Goal: Transaction & Acquisition: Download file/media

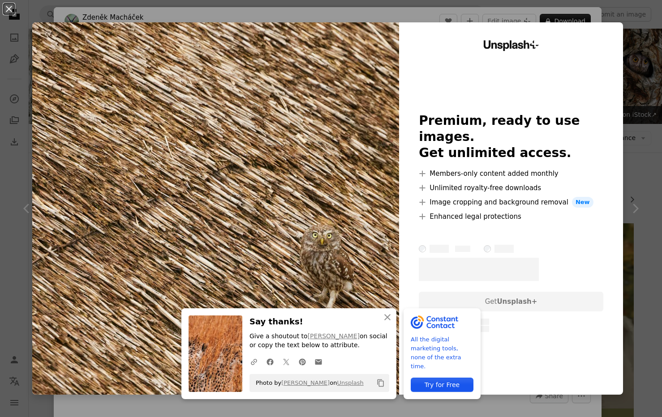
scroll to position [762, 0]
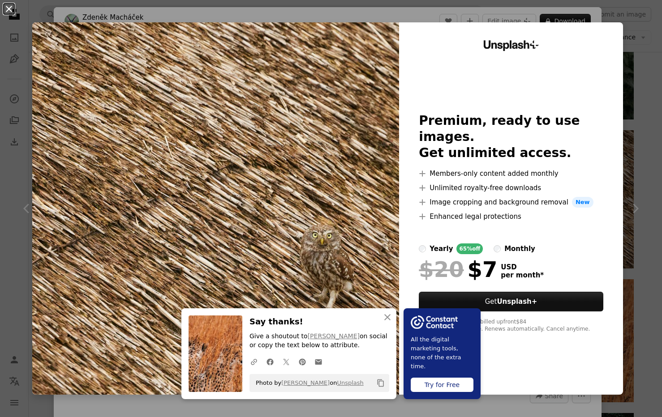
click at [9, 11] on button "An X shape" at bounding box center [9, 9] width 11 height 11
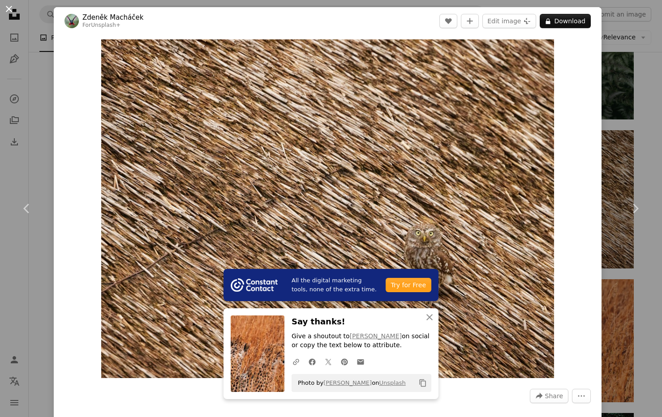
click at [10, 10] on button "An X shape" at bounding box center [9, 9] width 11 height 11
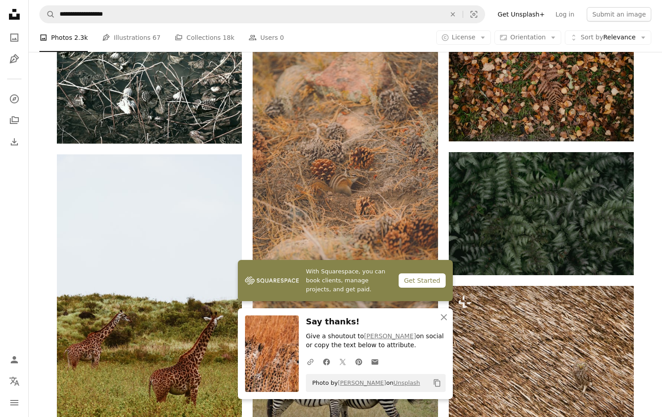
scroll to position [601, 0]
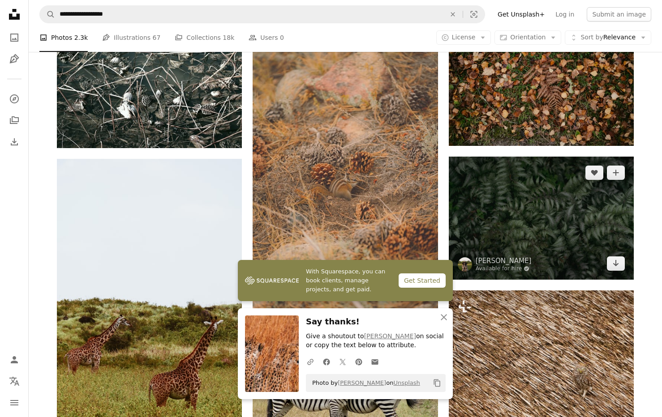
click at [556, 217] on img at bounding box center [541, 218] width 185 height 123
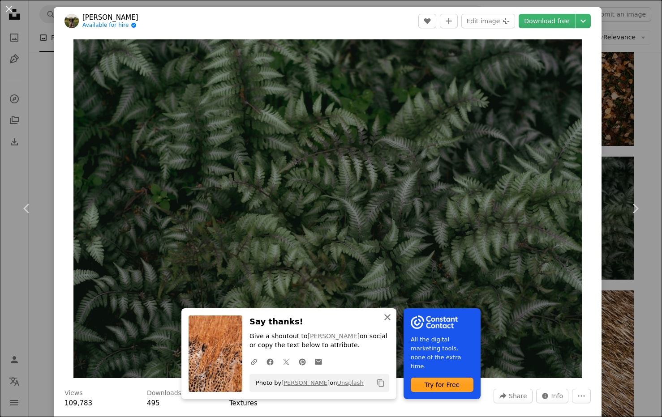
click at [388, 314] on icon "An X shape" at bounding box center [387, 317] width 11 height 11
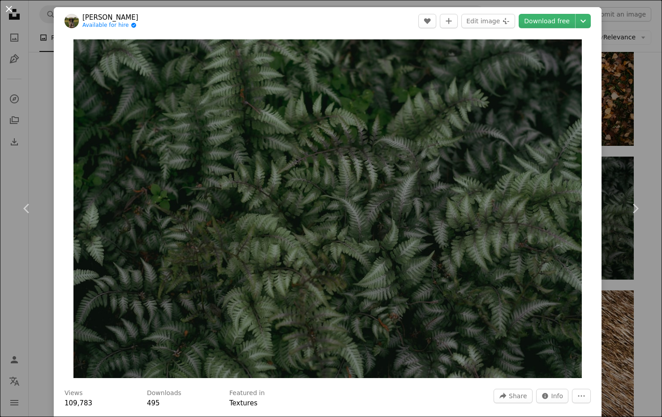
click at [11, 9] on button "An X shape" at bounding box center [9, 9] width 11 height 11
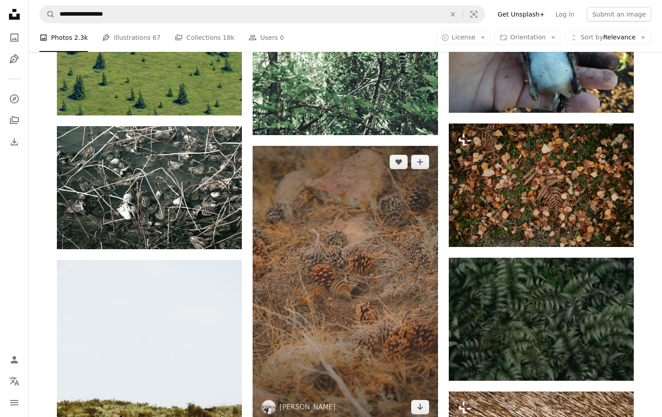
scroll to position [497, 0]
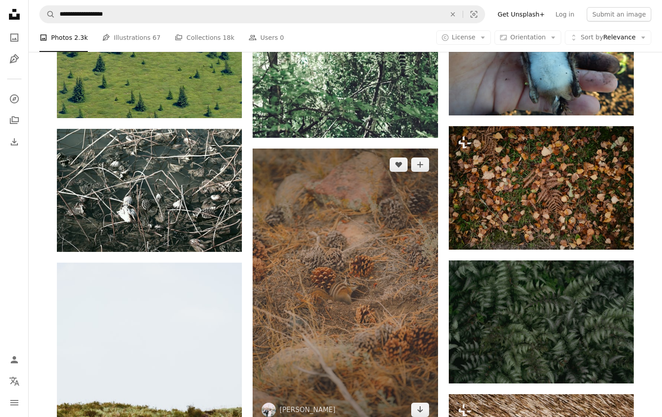
click at [351, 298] on img at bounding box center [345, 288] width 185 height 278
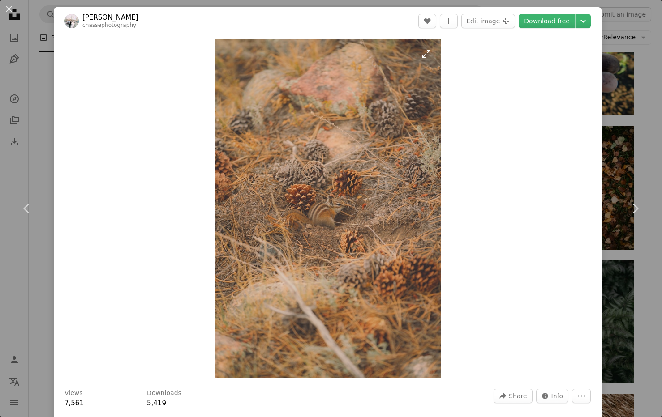
click at [328, 201] on img "Zoom in on this image" at bounding box center [327, 208] width 226 height 339
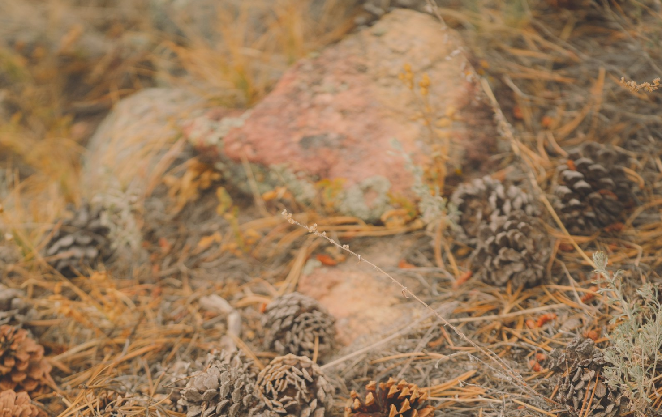
scroll to position [288, 0]
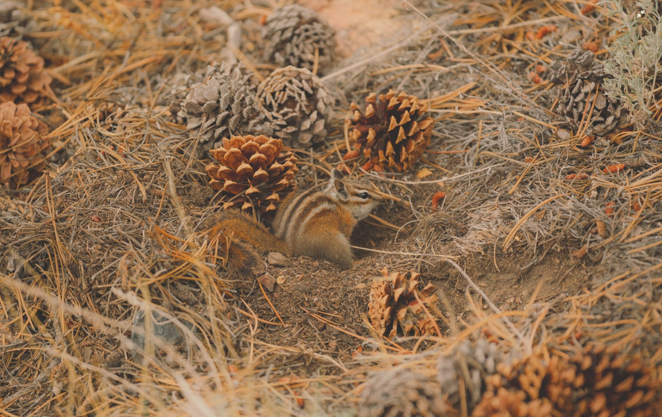
click at [477, 239] on img "Zoom out on this image" at bounding box center [331, 208] width 663 height 994
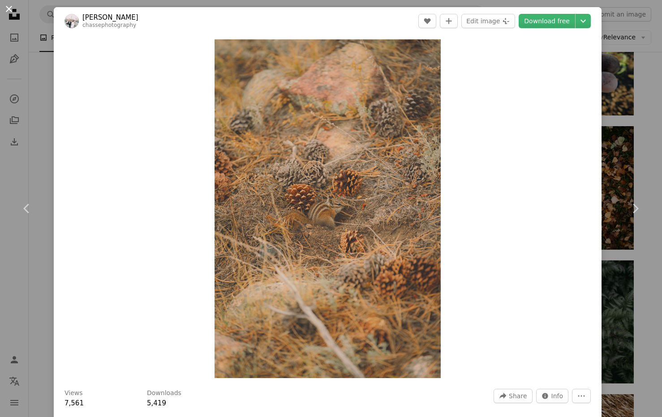
click at [13, 13] on button "An X shape" at bounding box center [9, 9] width 11 height 11
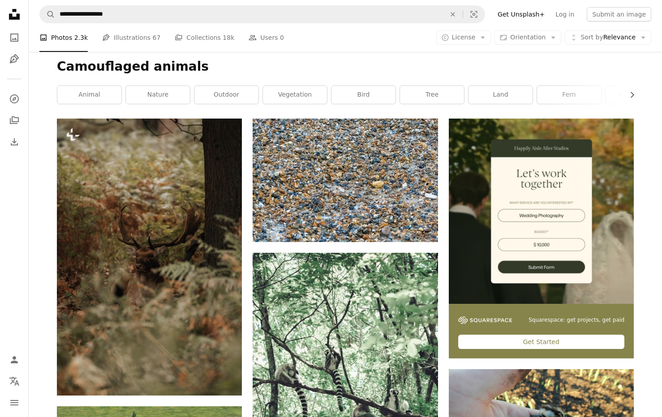
scroll to position [103, 0]
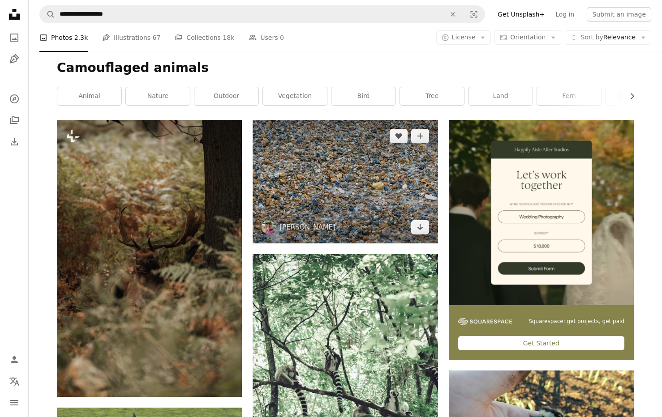
click at [343, 186] on img at bounding box center [345, 181] width 185 height 123
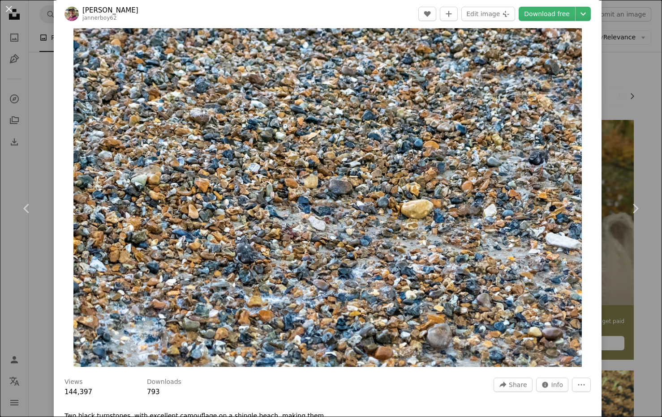
scroll to position [10, 0]
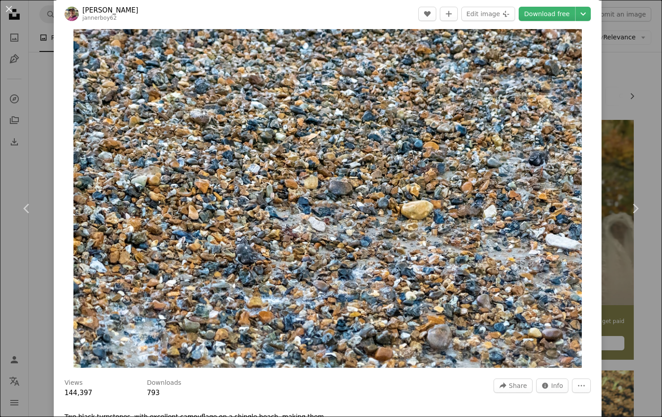
click at [288, 282] on img "Zoom in on this image" at bounding box center [327, 198] width 509 height 339
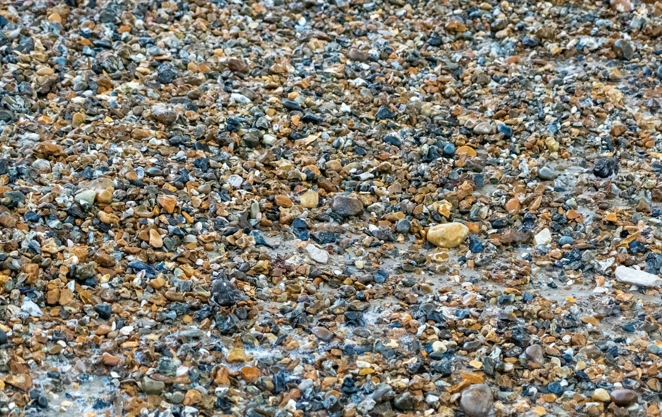
scroll to position [23, 0]
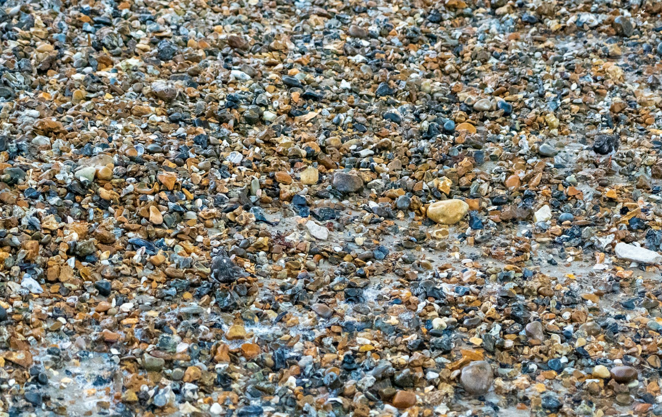
click at [641, 13] on img "Zoom out on this image" at bounding box center [331, 196] width 663 height 441
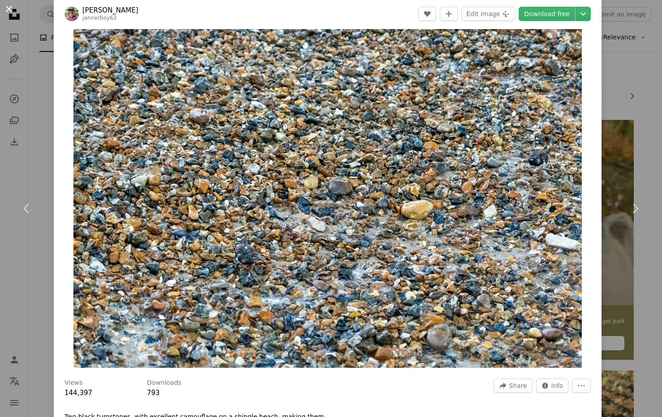
click at [9, 12] on button "An X shape" at bounding box center [9, 9] width 11 height 11
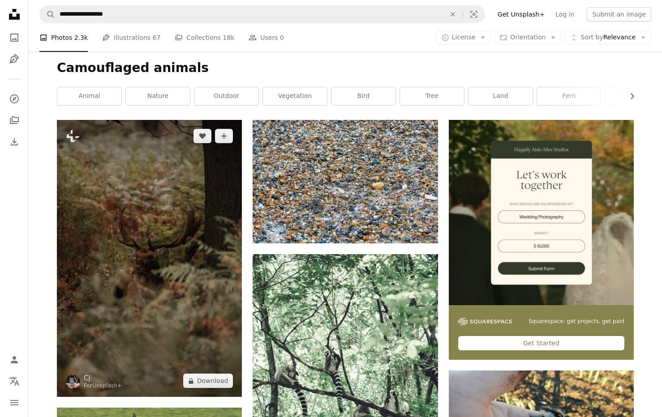
click at [154, 247] on img at bounding box center [149, 258] width 185 height 277
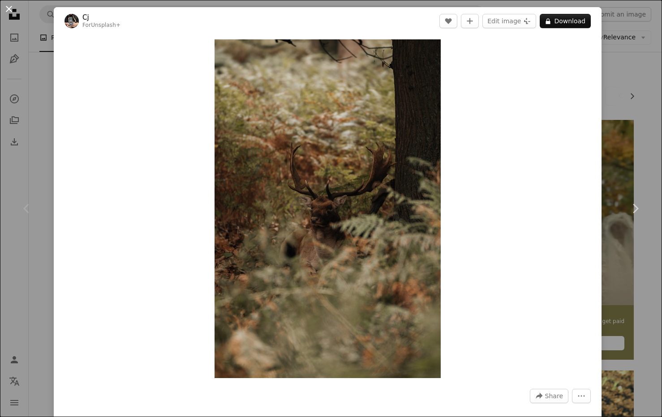
click at [10, 8] on button "An X shape" at bounding box center [9, 9] width 11 height 11
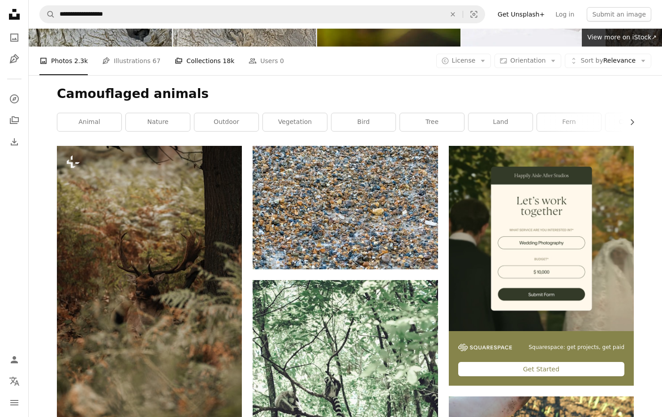
scroll to position [17, 0]
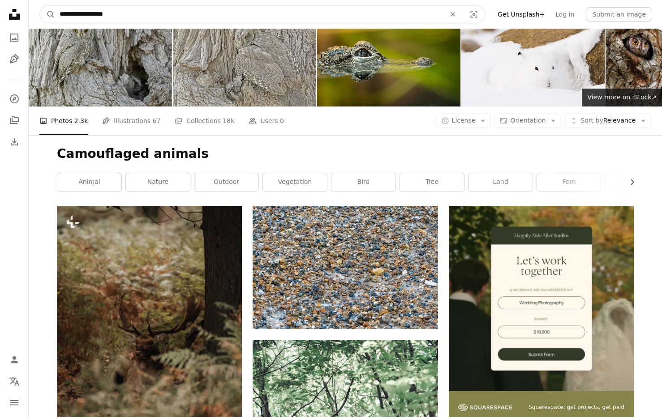
click at [82, 15] on input "**********" at bounding box center [249, 14] width 388 height 17
type input "**********"
click button "A magnifying glass" at bounding box center [47, 14] width 15 height 17
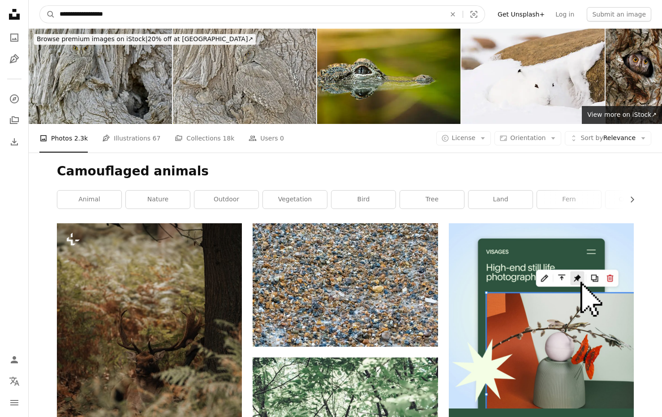
click at [167, 19] on input "**********" at bounding box center [249, 14] width 388 height 17
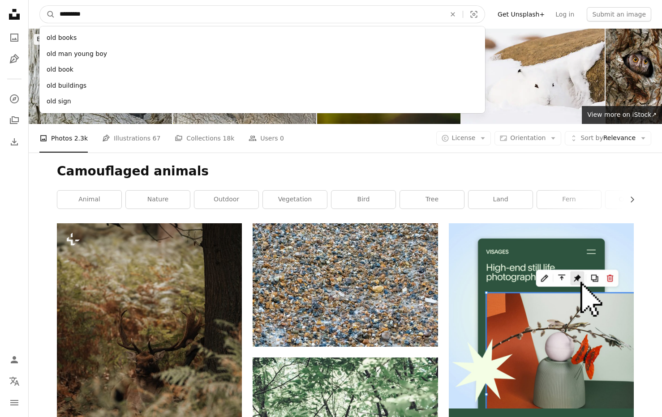
type input "**********"
click button "A magnifying glass" at bounding box center [47, 14] width 15 height 17
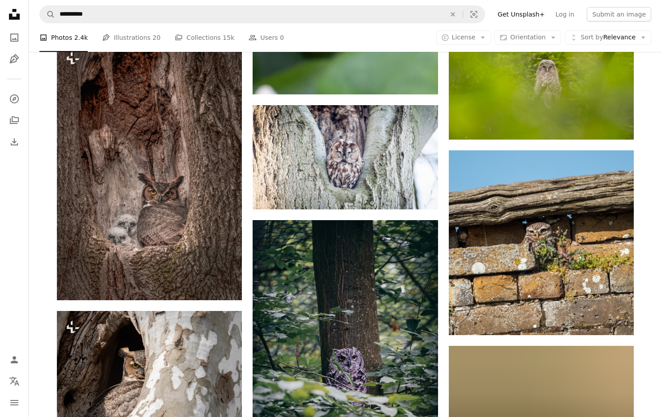
scroll to position [597, 0]
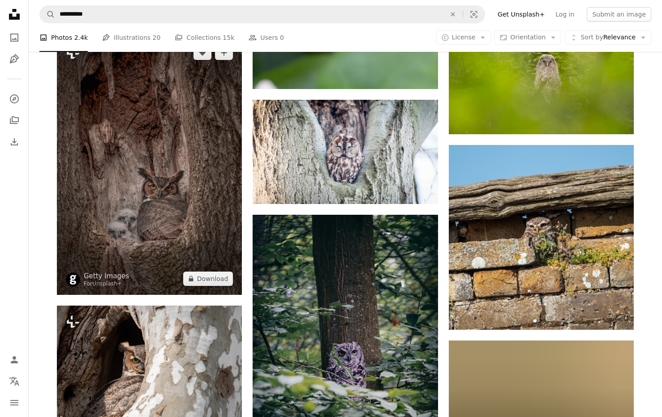
click at [150, 179] on img at bounding box center [149, 166] width 185 height 258
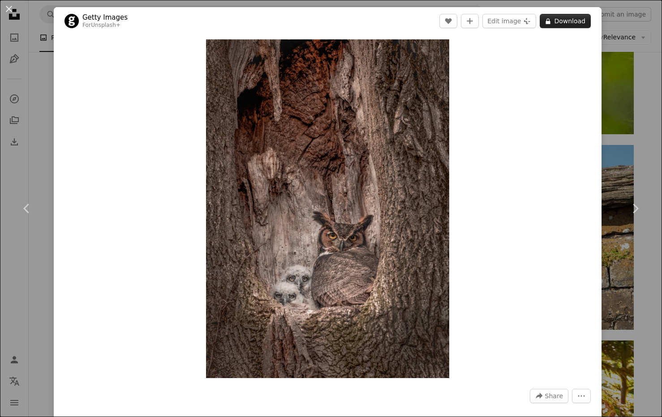
click at [571, 22] on button "A lock Download" at bounding box center [565, 21] width 51 height 14
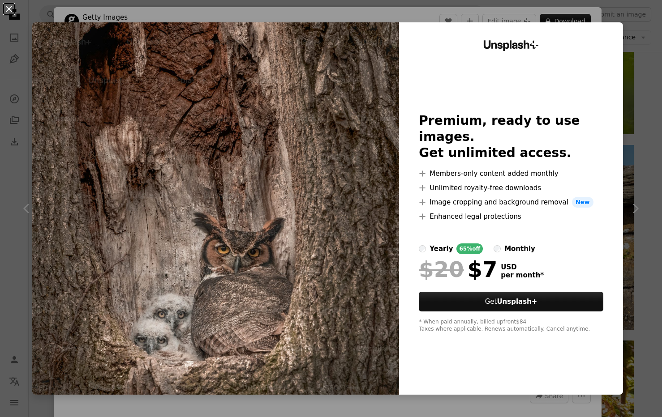
click at [10, 7] on button "An X shape" at bounding box center [9, 9] width 11 height 11
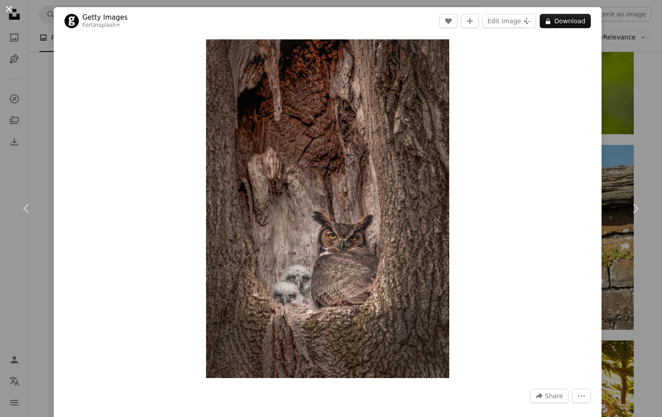
click at [12, 9] on button "An X shape" at bounding box center [9, 9] width 11 height 11
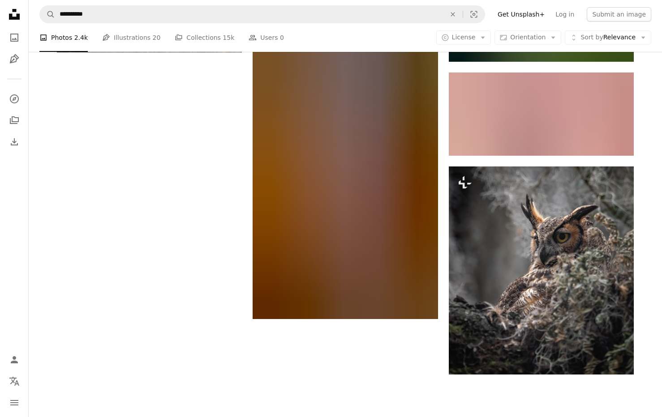
scroll to position [1256, 0]
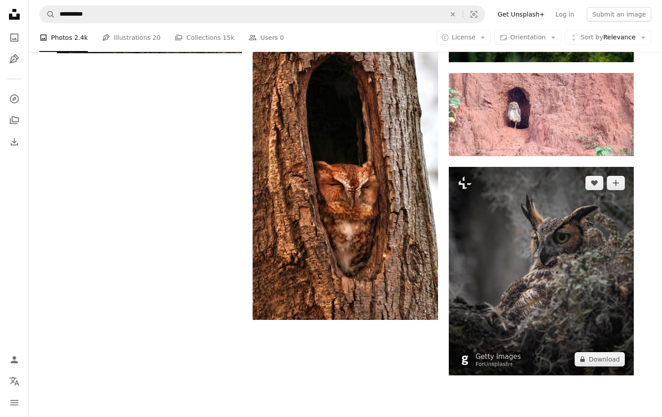
click at [561, 260] on img at bounding box center [541, 271] width 185 height 208
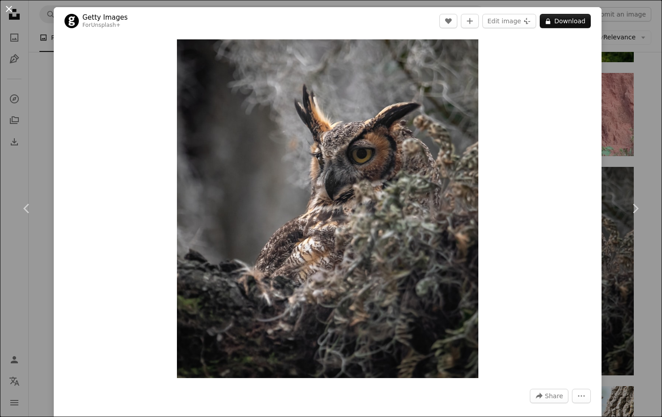
click at [10, 11] on button "An X shape" at bounding box center [9, 9] width 11 height 11
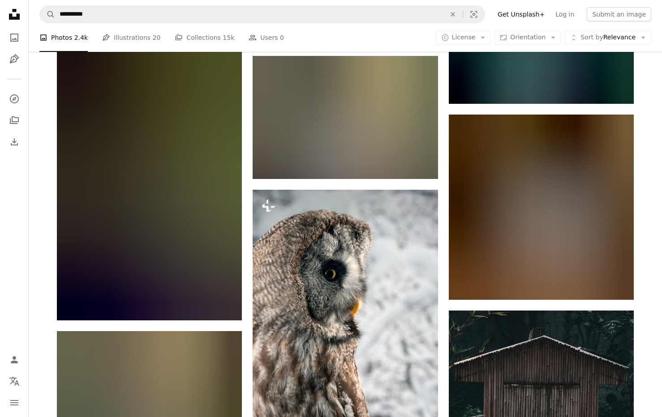
scroll to position [2189, 0]
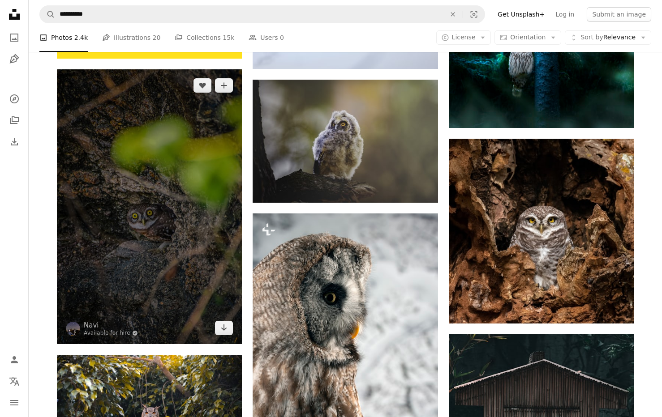
click at [152, 218] on img at bounding box center [149, 206] width 185 height 275
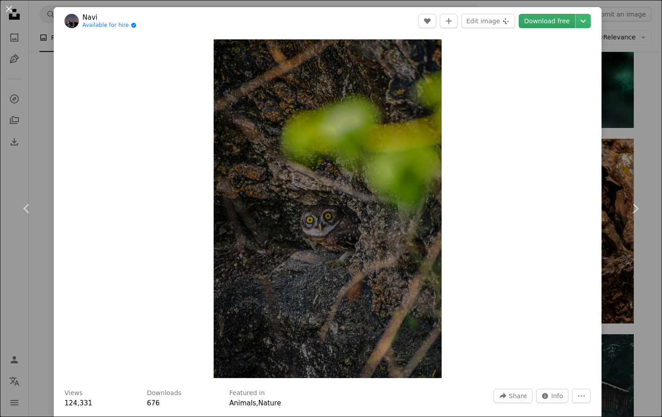
click at [539, 21] on link "Download free" at bounding box center [546, 21] width 56 height 14
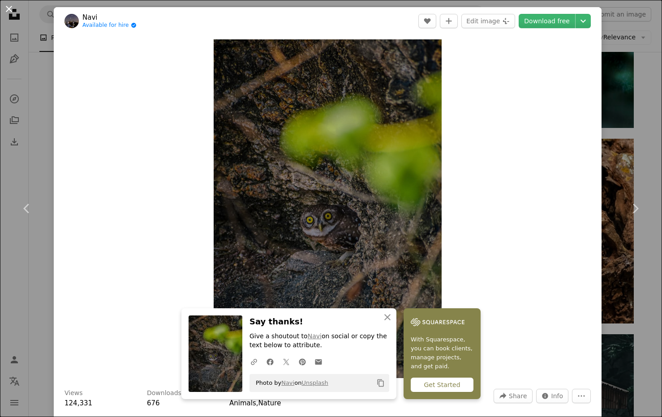
click at [10, 9] on button "An X shape" at bounding box center [9, 9] width 11 height 11
